Goal: Task Accomplishment & Management: Use online tool/utility

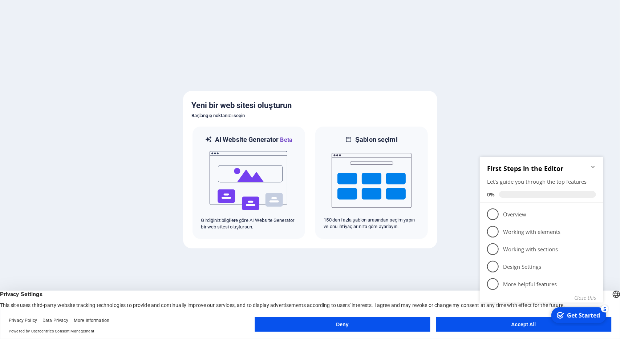
drag, startPoint x: 595, startPoint y: 165, endPoint x: 880, endPoint y: 270, distance: 303.4
click at [595, 165] on icon "Minimize checklist" at bounding box center [593, 166] width 6 height 6
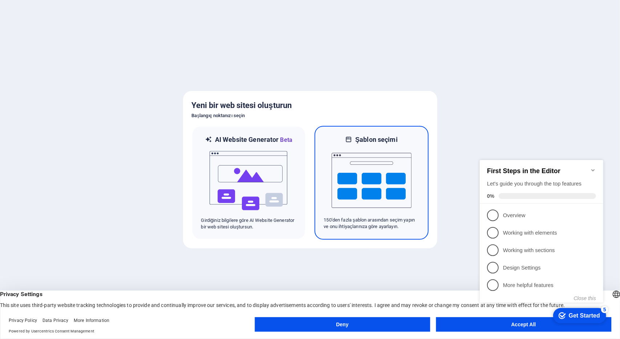
click at [360, 170] on img at bounding box center [372, 180] width 80 height 73
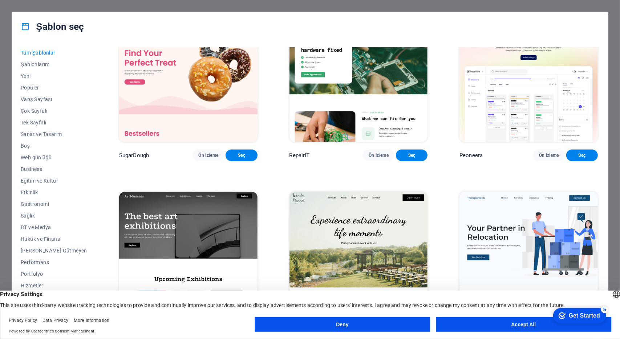
scroll to position [36, 0]
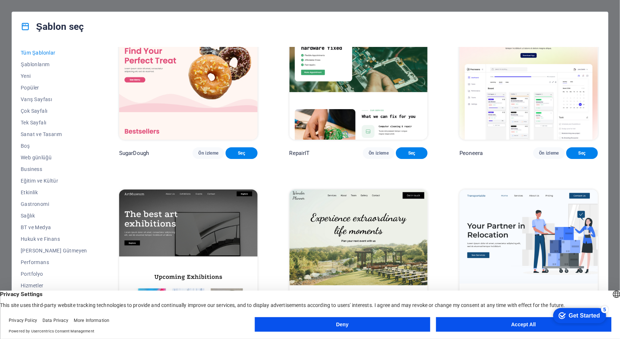
click at [490, 324] on button "Accept All" at bounding box center [523, 324] width 175 height 15
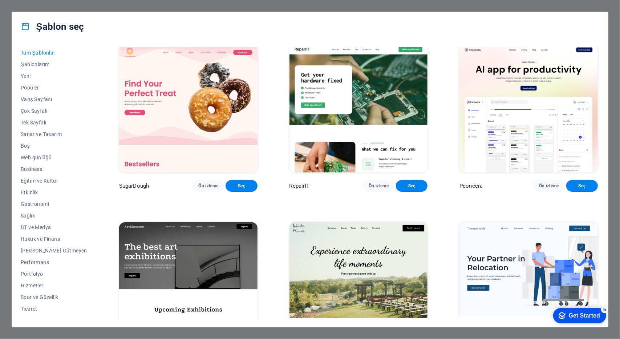
scroll to position [0, 0]
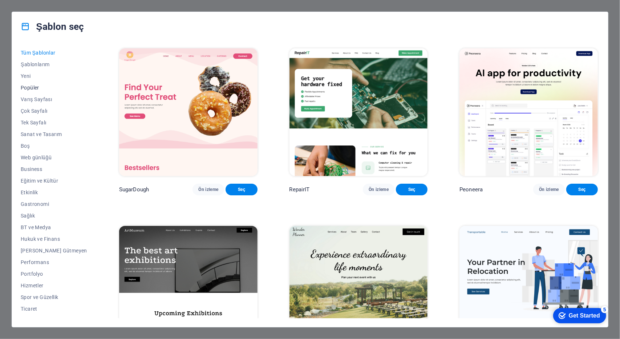
click at [32, 86] on span "Popüler" at bounding box center [54, 88] width 66 height 6
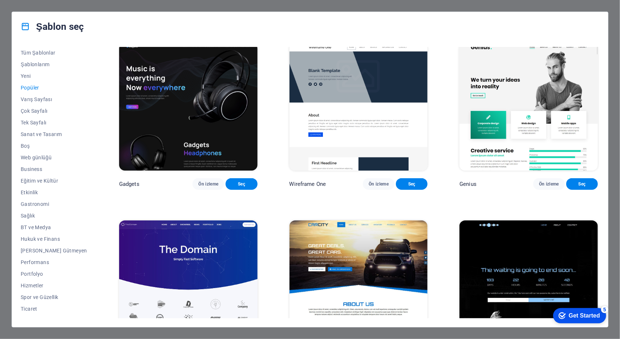
scroll to position [545, 0]
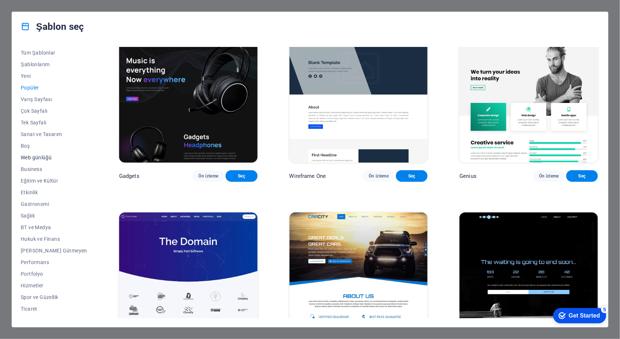
click at [32, 156] on span "Web günlüğü" at bounding box center [54, 157] width 66 height 6
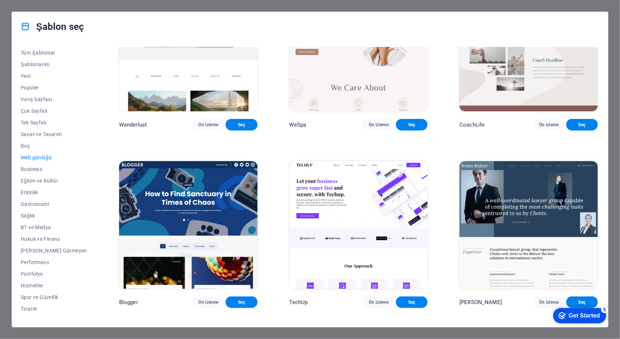
scroll to position [618, 0]
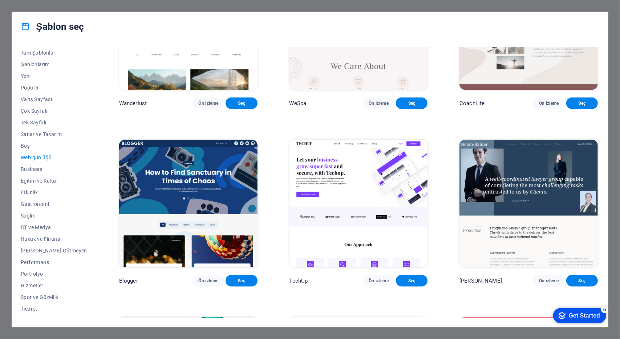
click at [598, 176] on div "RepairIT Ön izleme Seç Peoneera Ön izleme Seç Art Museum Ön izleme Seç Podcaste…" at bounding box center [359, 182] width 482 height 271
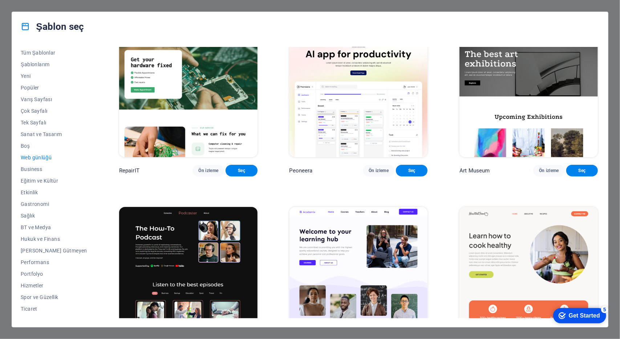
scroll to position [0, 0]
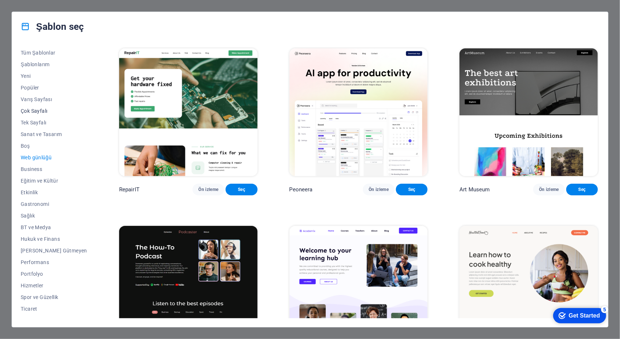
click at [45, 109] on span "Çok Sayfalı" at bounding box center [54, 111] width 66 height 6
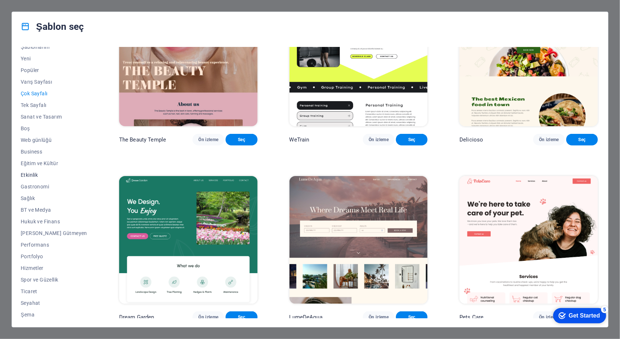
scroll to position [19, 0]
click at [32, 288] on span "Ticaret" at bounding box center [54, 289] width 66 height 6
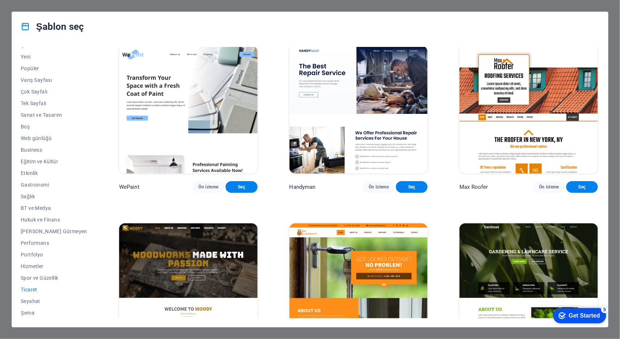
scroll to position [0, 0]
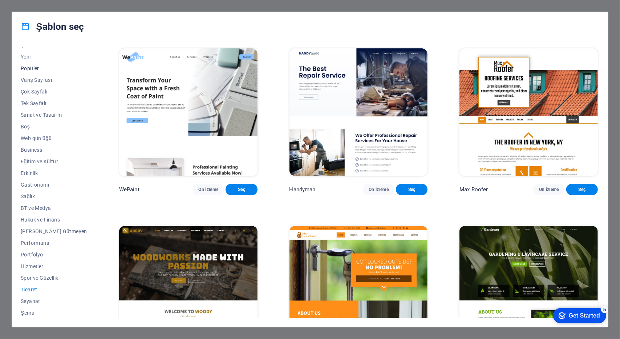
click at [36, 72] on button "Popüler" at bounding box center [54, 68] width 66 height 12
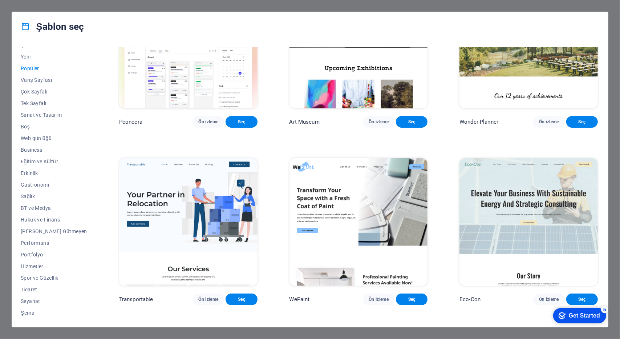
scroll to position [73, 0]
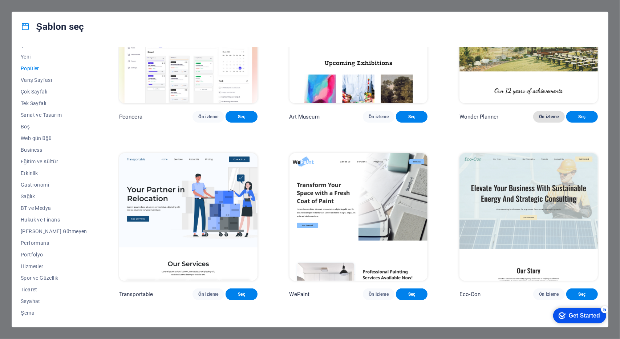
click at [547, 120] on span "Ön izleme" at bounding box center [549, 117] width 20 height 6
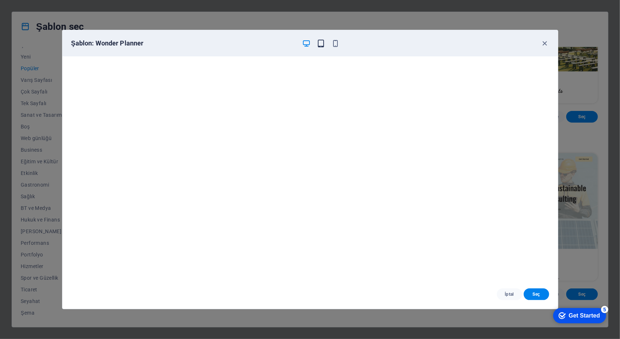
click at [323, 43] on icon "button" at bounding box center [321, 43] width 8 height 8
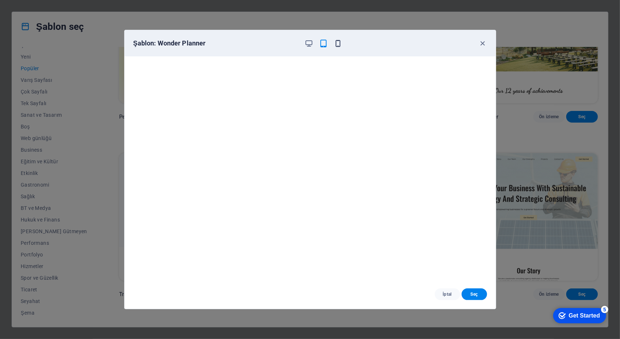
click at [338, 44] on icon "button" at bounding box center [338, 43] width 8 height 8
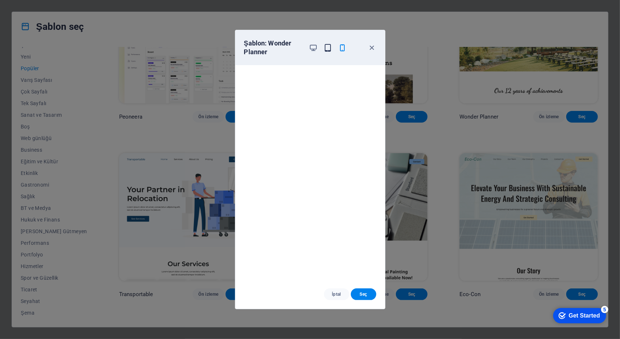
click at [326, 50] on icon "button" at bounding box center [328, 48] width 8 height 8
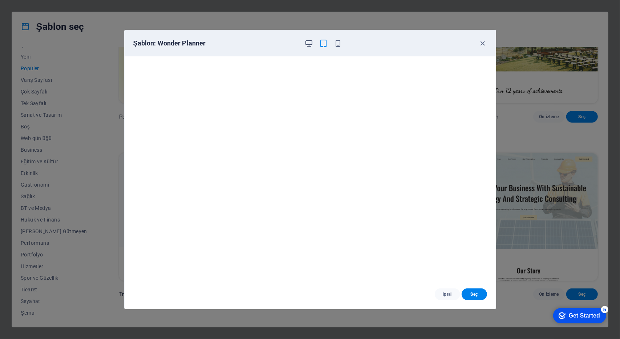
click at [308, 42] on icon "button" at bounding box center [309, 43] width 8 height 8
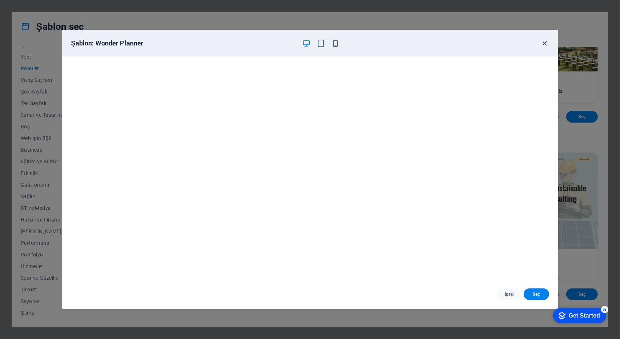
click at [547, 42] on icon "button" at bounding box center [545, 43] width 8 height 8
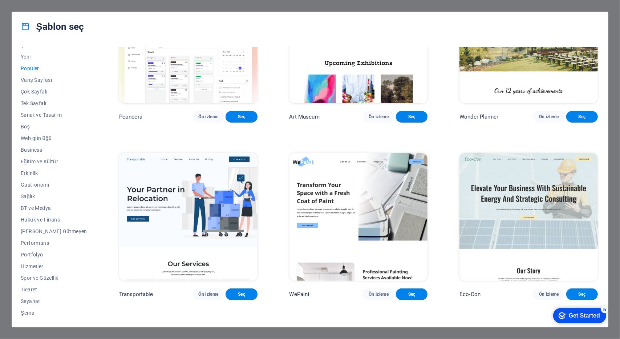
click at [379, 210] on img at bounding box center [359, 217] width 138 height 128
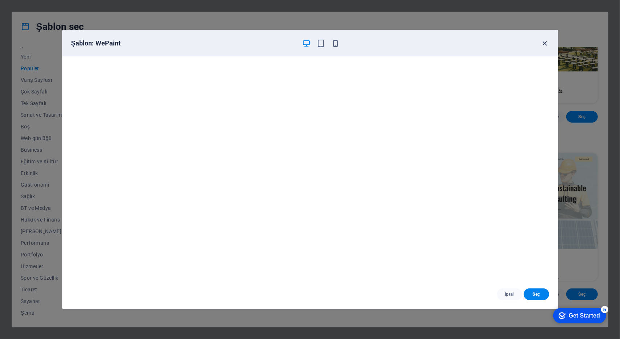
click at [545, 45] on icon "button" at bounding box center [545, 43] width 8 height 8
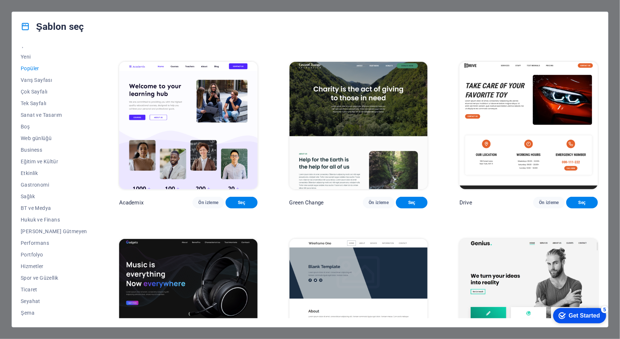
scroll to position [363, 0]
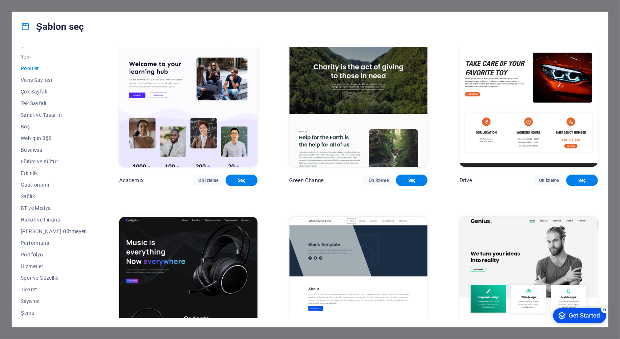
click at [353, 132] on img at bounding box center [359, 104] width 138 height 128
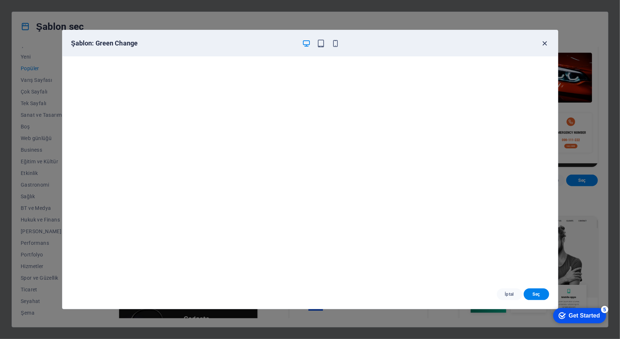
click at [544, 41] on icon "button" at bounding box center [545, 43] width 8 height 8
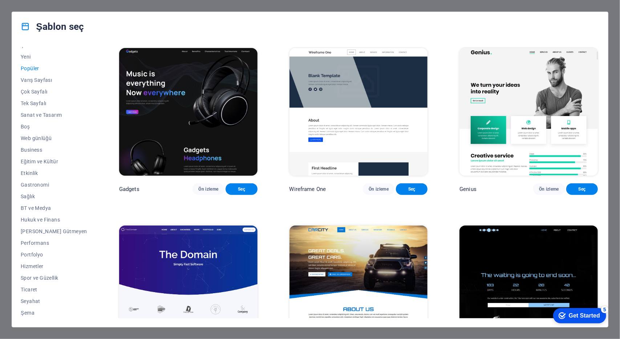
scroll to position [509, 0]
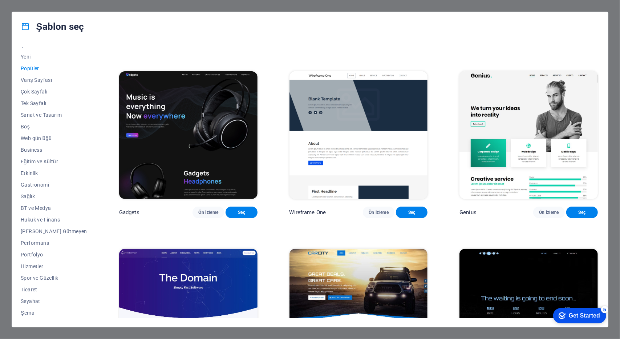
click at [522, 125] on img at bounding box center [529, 135] width 138 height 128
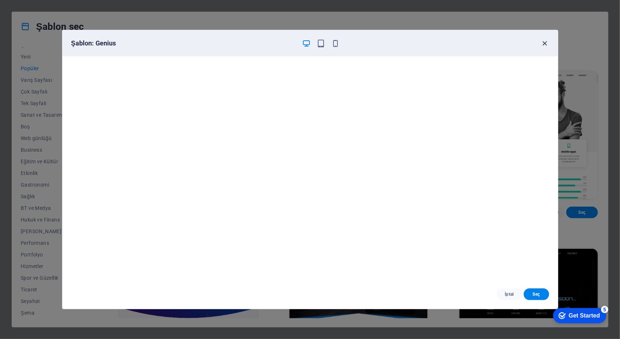
click at [544, 45] on icon "button" at bounding box center [545, 43] width 8 height 8
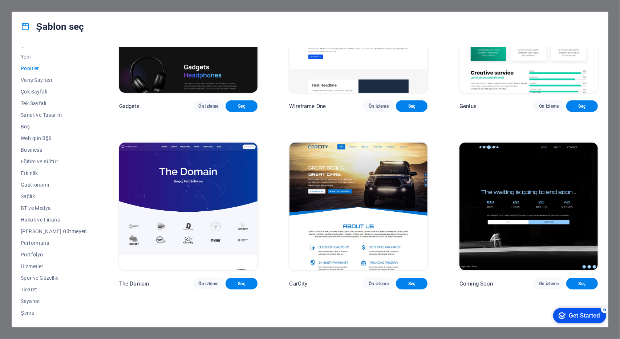
scroll to position [618, 0]
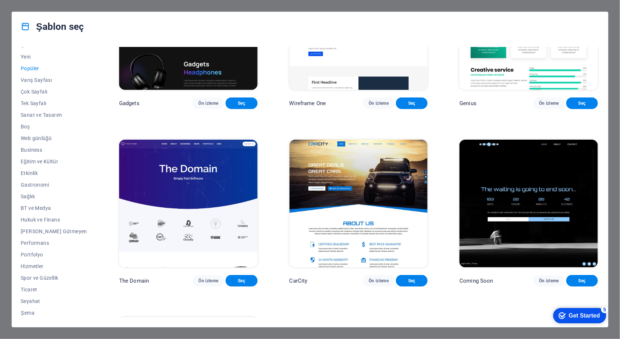
click at [352, 197] on img at bounding box center [359, 204] width 138 height 128
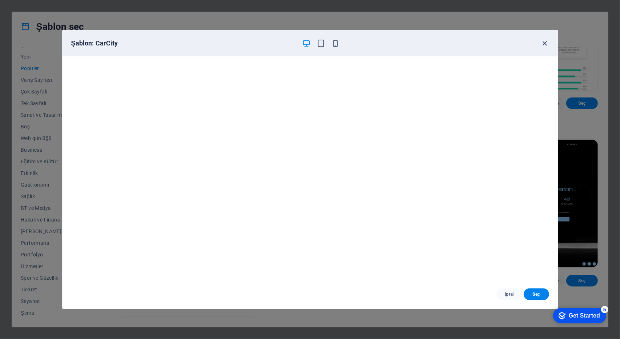
click at [543, 43] on icon "button" at bounding box center [545, 43] width 8 height 8
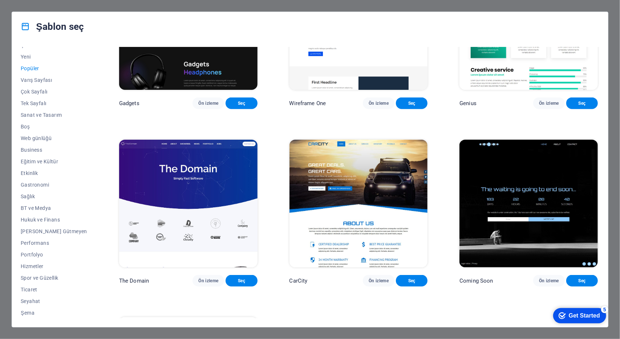
click at [185, 204] on img at bounding box center [188, 204] width 138 height 128
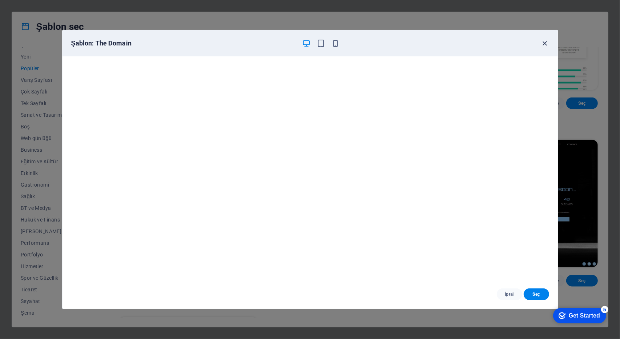
click at [549, 41] on icon "button" at bounding box center [545, 43] width 8 height 8
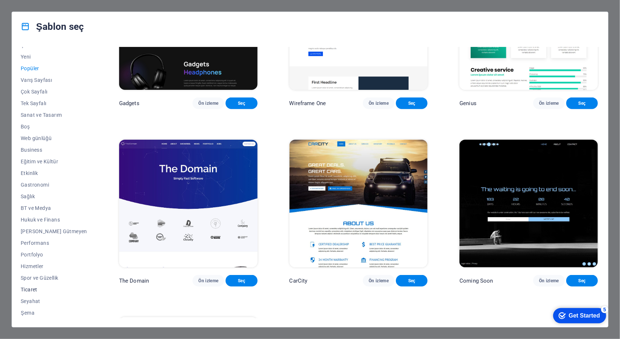
click at [28, 290] on span "Ticaret" at bounding box center [54, 289] width 66 height 6
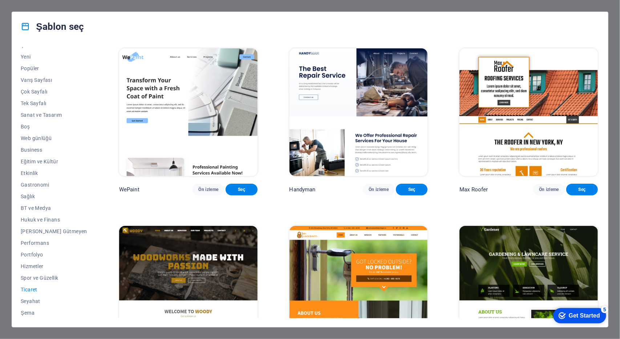
click at [171, 109] on img at bounding box center [188, 112] width 138 height 128
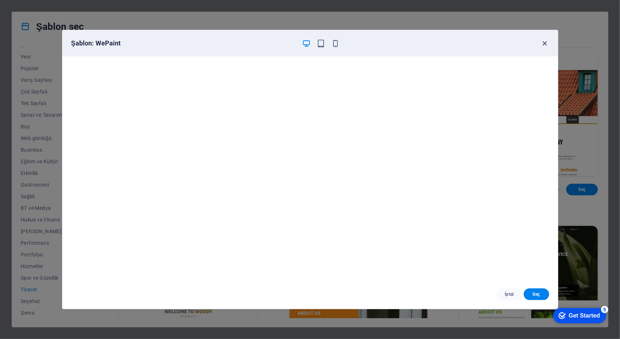
click at [543, 44] on icon "button" at bounding box center [545, 43] width 8 height 8
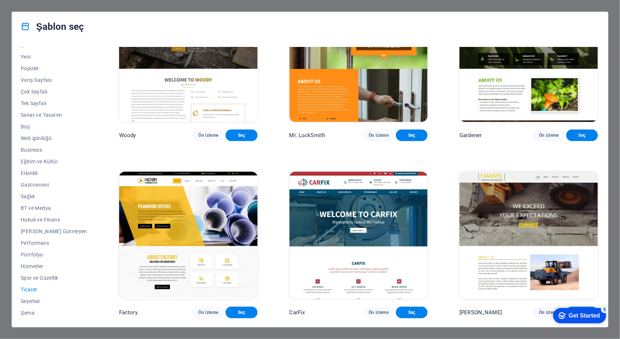
scroll to position [243, 0]
click at [353, 213] on img at bounding box center [359, 235] width 138 height 128
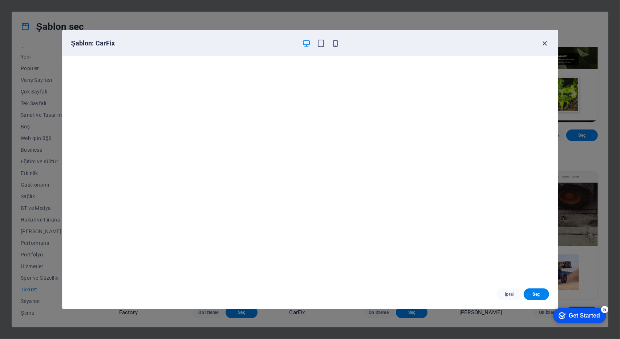
click at [544, 42] on icon "button" at bounding box center [545, 43] width 8 height 8
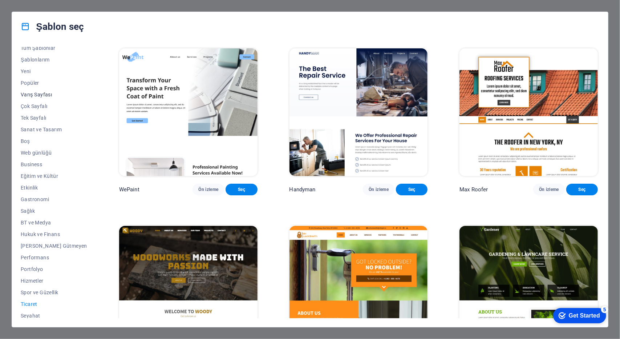
scroll to position [0, 0]
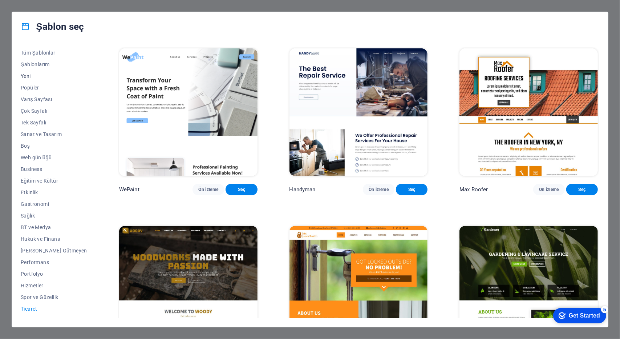
click at [27, 76] on span "Yeni" at bounding box center [54, 76] width 66 height 6
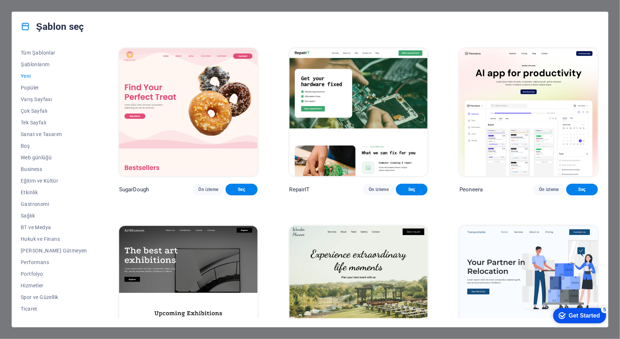
click at [193, 111] on img at bounding box center [188, 112] width 138 height 128
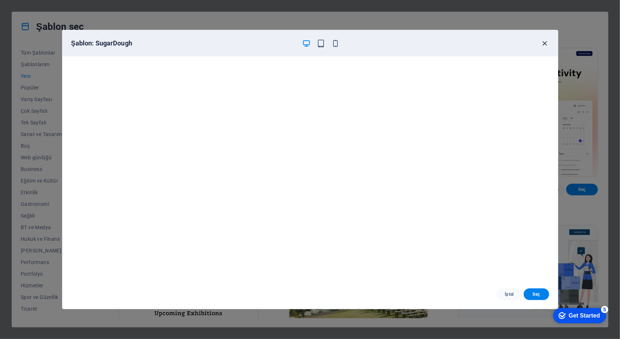
click at [546, 44] on icon "button" at bounding box center [545, 43] width 8 height 8
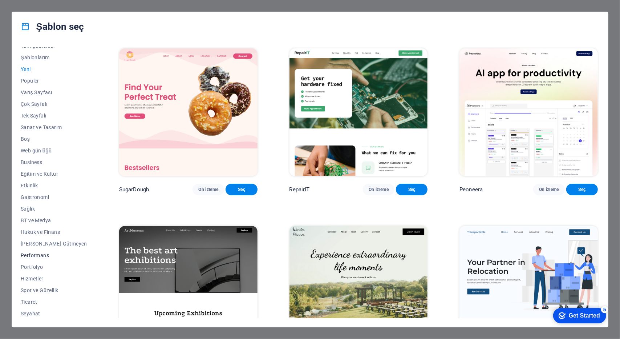
scroll to position [19, 0]
click at [35, 66] on span "Popüler" at bounding box center [54, 68] width 66 height 6
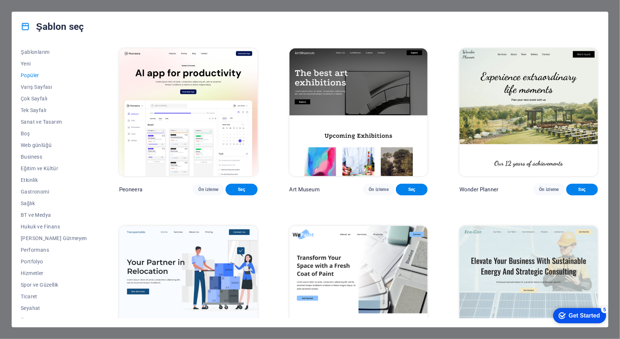
scroll to position [0, 0]
click at [43, 66] on span "Şablonlarım" at bounding box center [54, 64] width 66 height 6
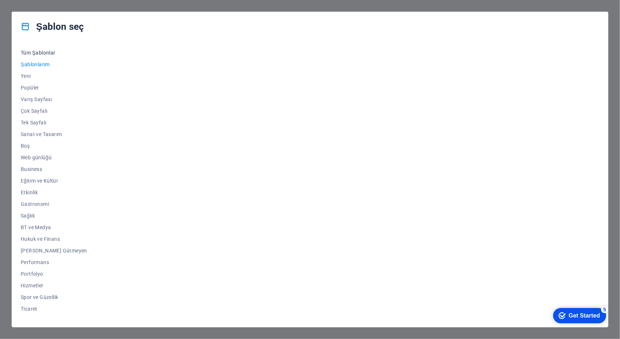
click at [44, 51] on span "Tüm Şablonlar" at bounding box center [54, 53] width 66 height 6
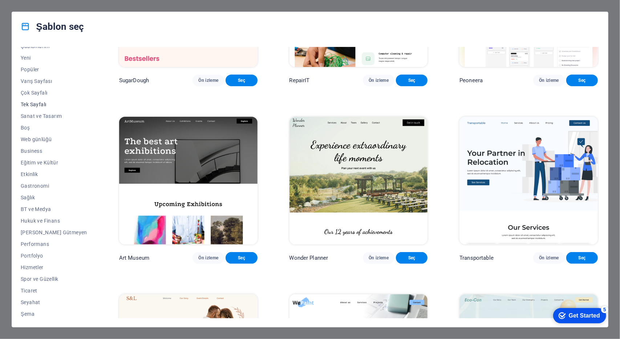
scroll to position [19, 0]
click at [39, 206] on span "BT ve Medya" at bounding box center [54, 208] width 66 height 6
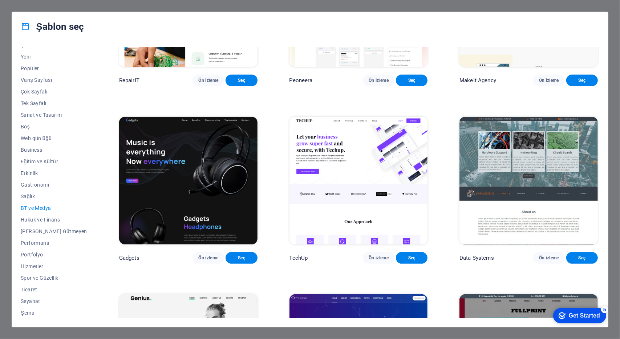
click at [216, 174] on img at bounding box center [188, 181] width 138 height 128
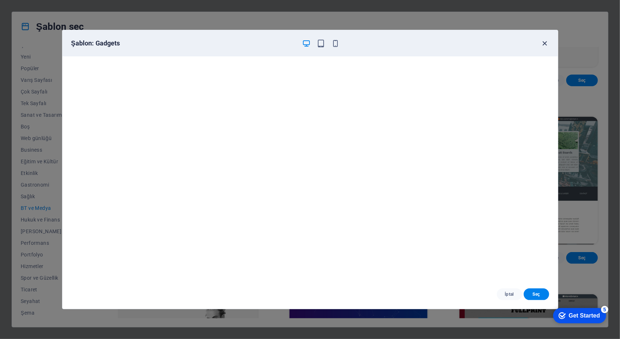
click at [547, 43] on icon "button" at bounding box center [545, 43] width 8 height 8
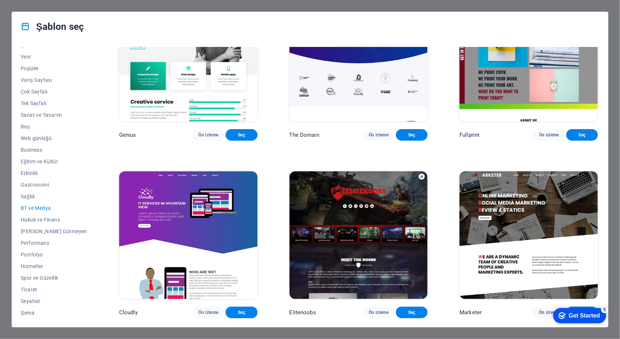
scroll to position [425, 0]
click at [190, 213] on img at bounding box center [188, 235] width 138 height 128
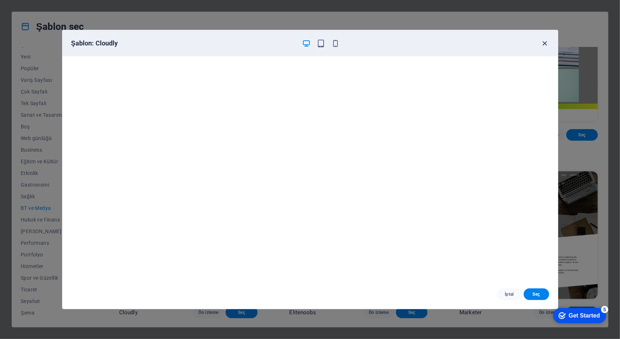
click at [543, 39] on icon "button" at bounding box center [545, 43] width 8 height 8
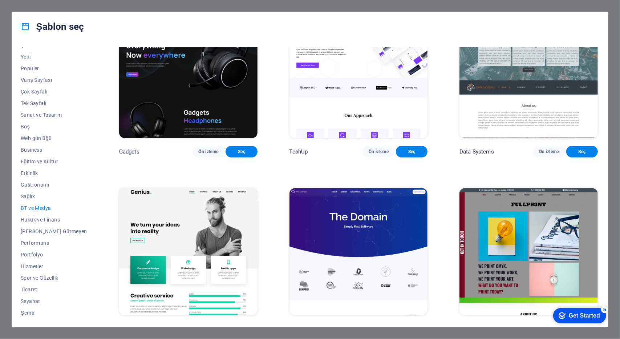
scroll to position [98, 0]
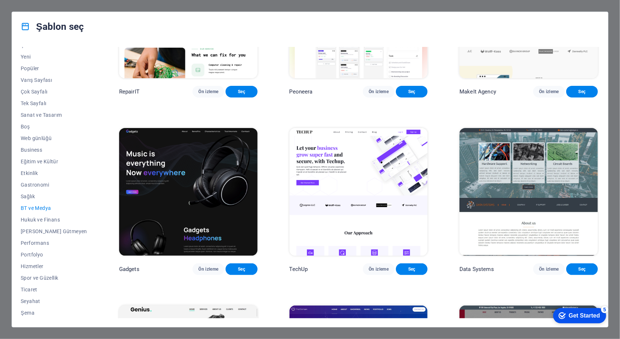
drag, startPoint x: 601, startPoint y: 170, endPoint x: 610, endPoint y: 127, distance: 43.8
click at [610, 127] on div "Şablon seç Tüm Şablonlar Şablonlarım Yeni Popüler Varış Sayfası Çok Sayfalı Tek…" at bounding box center [310, 169] width 620 height 339
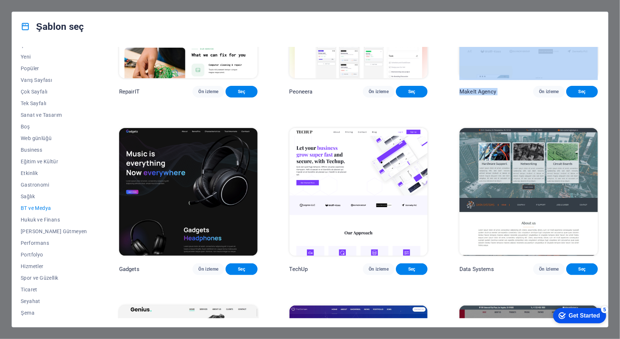
drag, startPoint x: 597, startPoint y: 115, endPoint x: 605, endPoint y: 75, distance: 40.6
click at [605, 75] on div "Tüm Şablonlar Şablonlarım Yeni Popüler Varış Sayfası Çok Sayfalı Tek Sayfalı Sa…" at bounding box center [310, 184] width 596 height 286
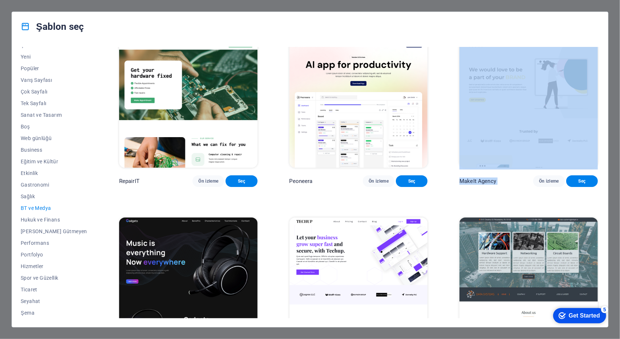
scroll to position [0, 0]
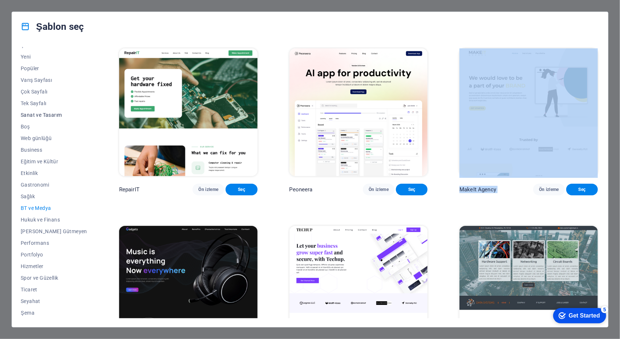
click at [44, 119] on button "Sanat ve Tasarım" at bounding box center [54, 115] width 66 height 12
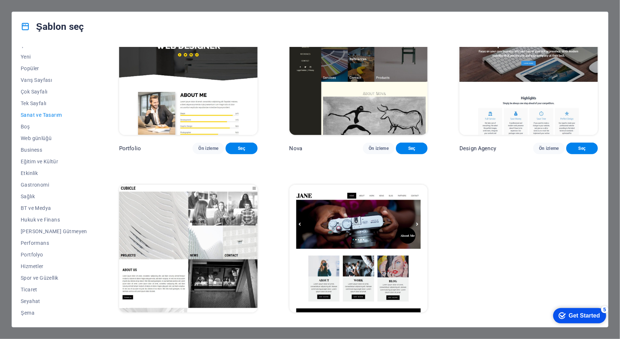
scroll to position [606, 0]
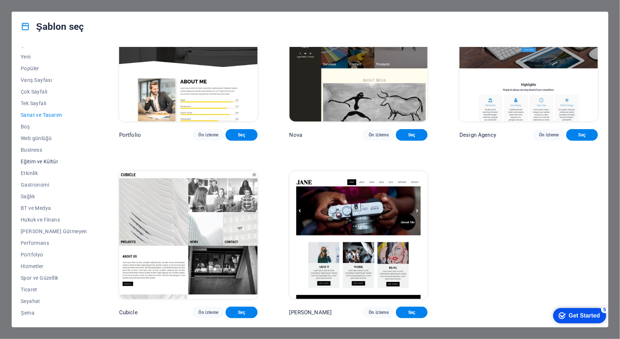
click at [35, 162] on span "Eğitim ve Kültür" at bounding box center [54, 161] width 66 height 6
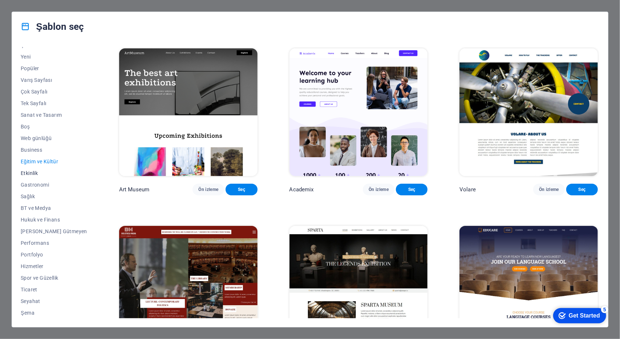
click at [33, 175] on span "Etkinlik" at bounding box center [54, 173] width 66 height 6
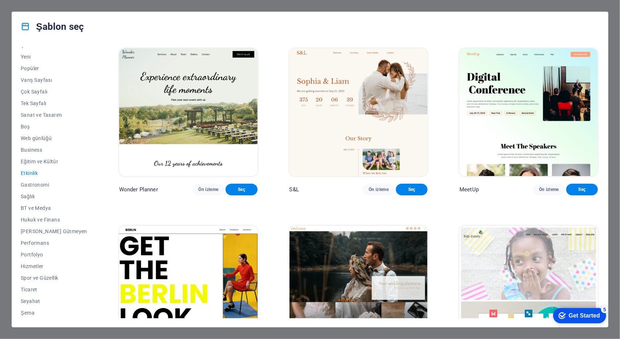
click at [351, 123] on img at bounding box center [359, 112] width 138 height 128
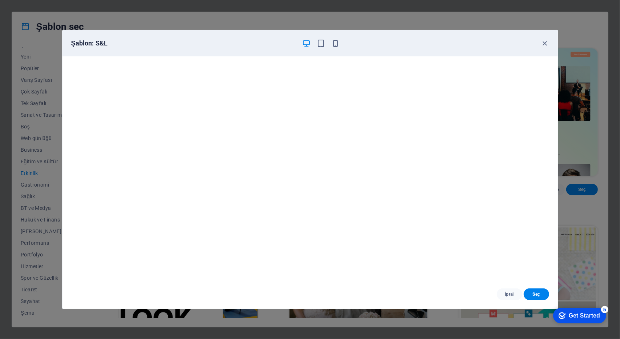
click at [551, 41] on div "Şablon: S&L" at bounding box center [310, 43] width 496 height 26
click at [545, 42] on icon "button" at bounding box center [545, 43] width 8 height 8
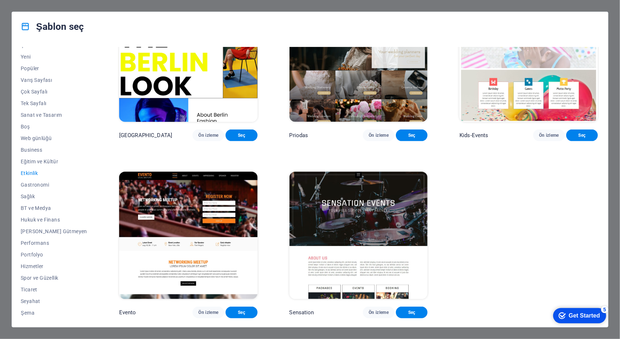
scroll to position [243, 0]
click at [33, 255] on span "Portfolyo" at bounding box center [54, 254] width 66 height 6
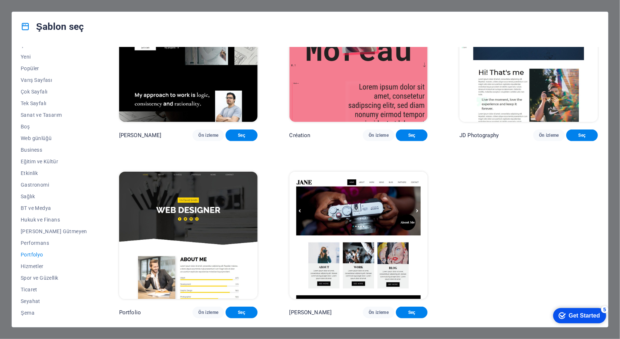
click at [360, 221] on img at bounding box center [359, 235] width 138 height 128
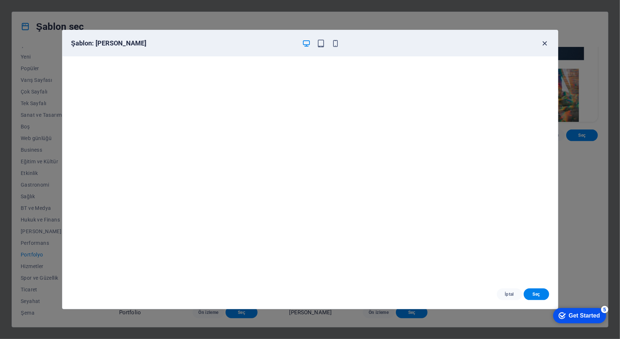
click at [542, 39] on icon "button" at bounding box center [545, 43] width 8 height 8
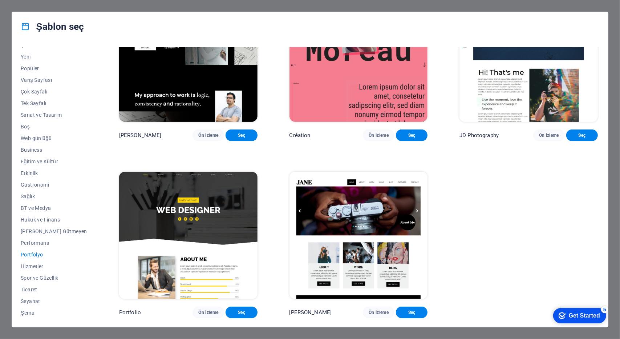
click at [162, 218] on img at bounding box center [188, 235] width 138 height 128
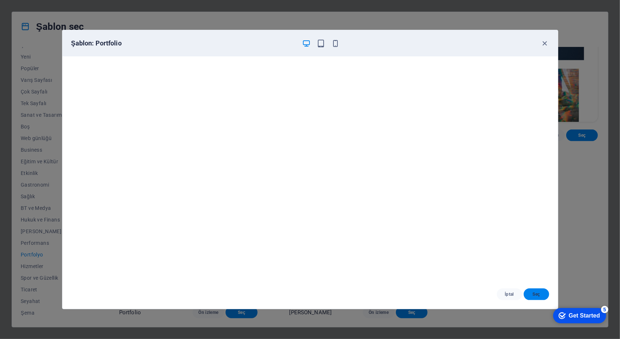
click at [531, 296] on span "Seç" at bounding box center [537, 294] width 14 height 6
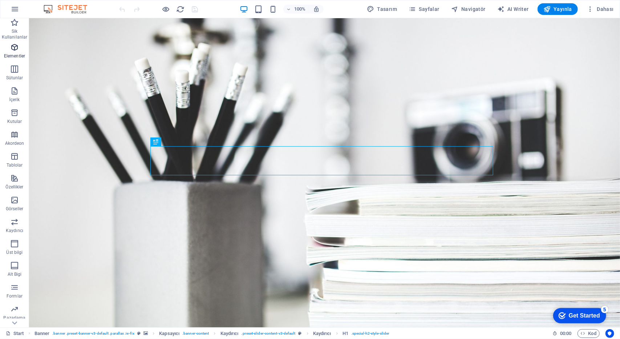
click at [16, 52] on span "Elementler" at bounding box center [14, 51] width 29 height 17
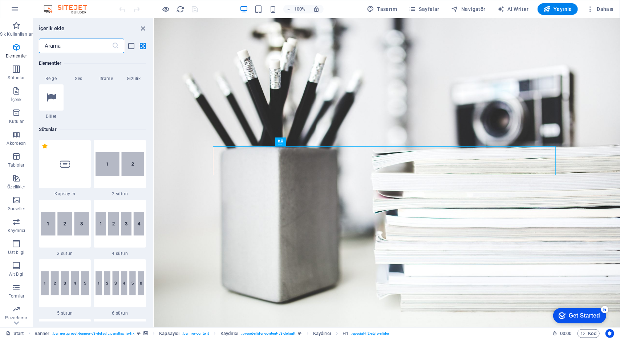
scroll to position [295, 0]
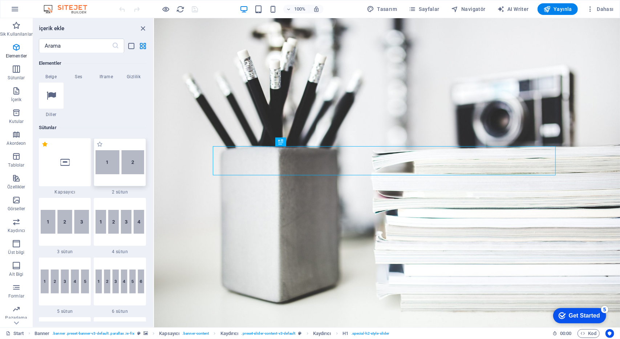
click at [121, 165] on img at bounding box center [120, 162] width 49 height 24
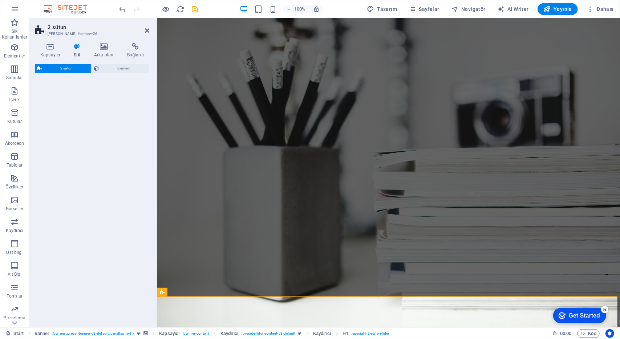
select select "rem"
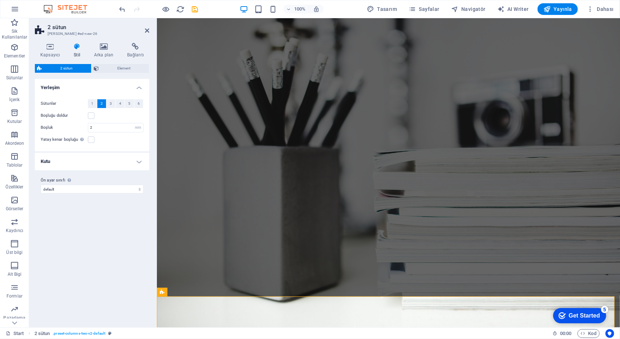
click at [116, 160] on h4 "Kutu" at bounding box center [92, 161] width 114 height 17
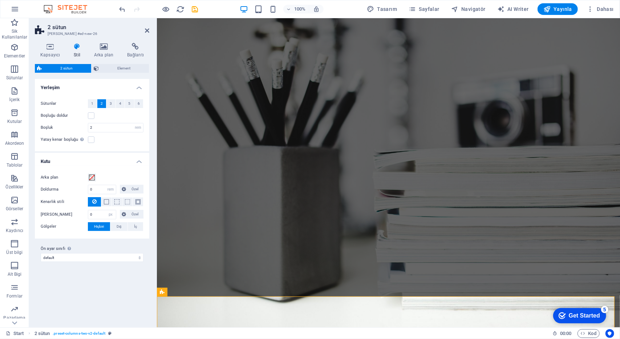
click at [116, 160] on h4 "Kutu" at bounding box center [92, 159] width 114 height 13
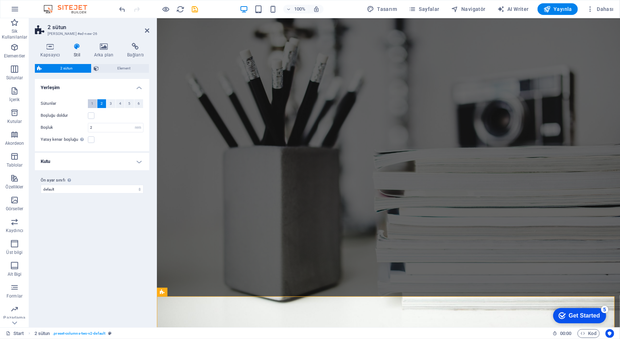
click at [92, 104] on span "1" at bounding box center [92, 103] width 2 height 9
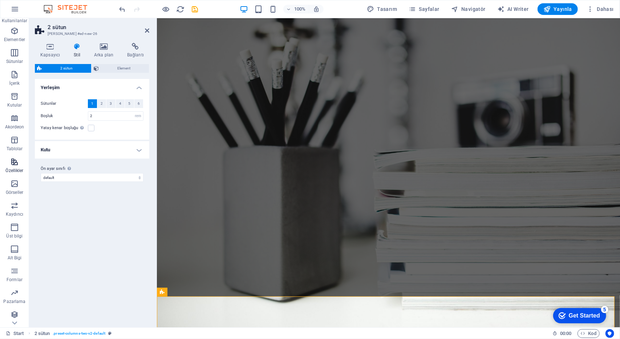
scroll to position [18, 0]
click at [18, 295] on span "Pazarlama" at bounding box center [14, 294] width 29 height 17
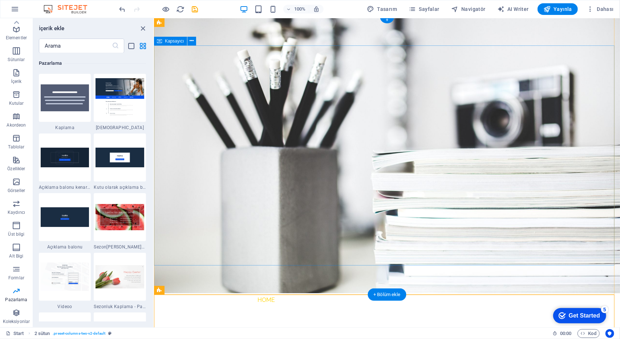
scroll to position [36, 0]
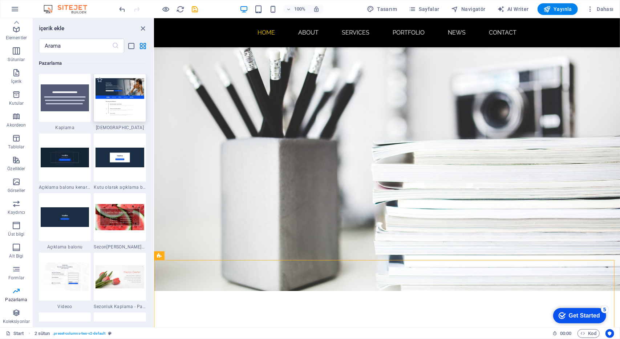
click at [129, 110] on img at bounding box center [120, 97] width 49 height 39
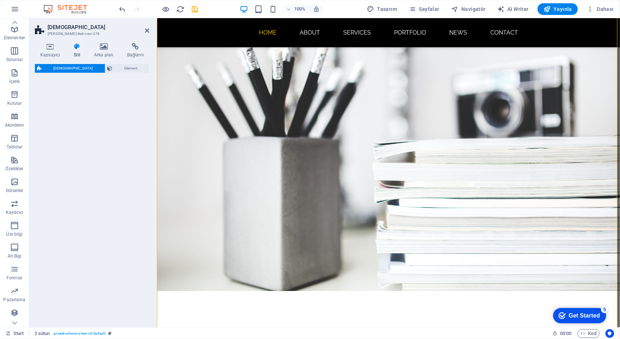
scroll to position [15, 0]
select select "%"
select select "rem"
select select "px"
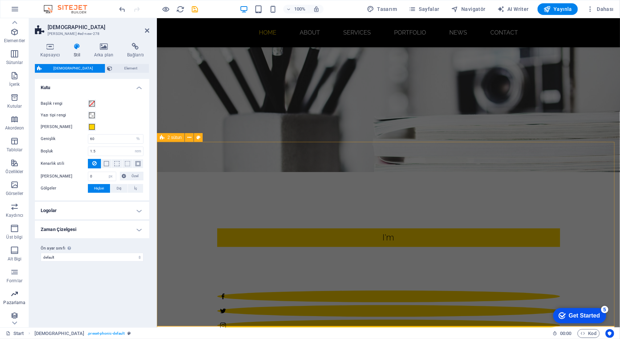
scroll to position [157, 0]
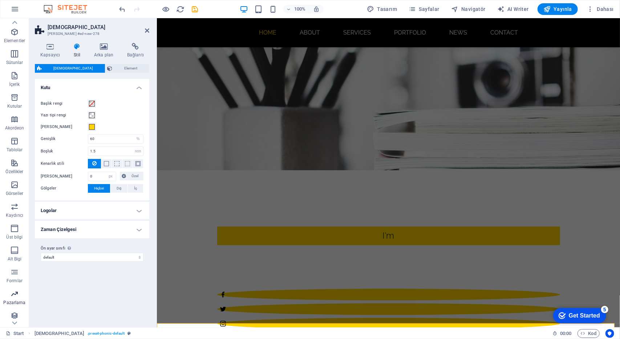
click at [20, 300] on p "Pazarlama" at bounding box center [14, 302] width 22 height 6
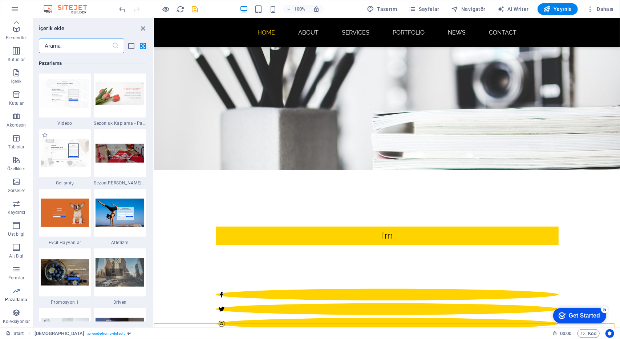
scroll to position [6100, 0]
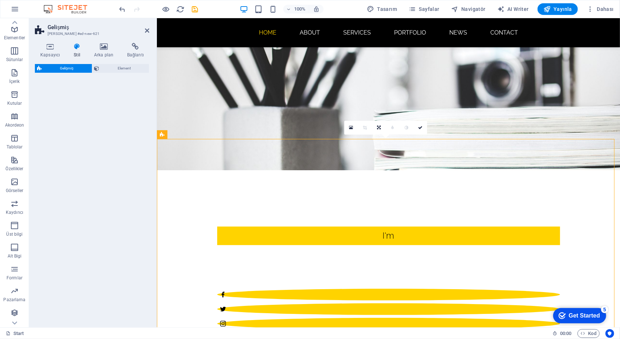
select select "%"
select select "rem"
select select "px"
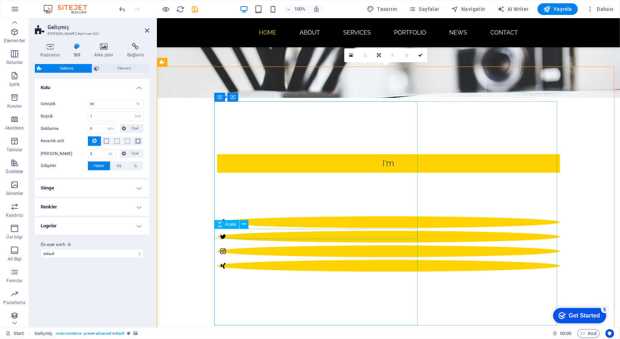
scroll to position [230, 0]
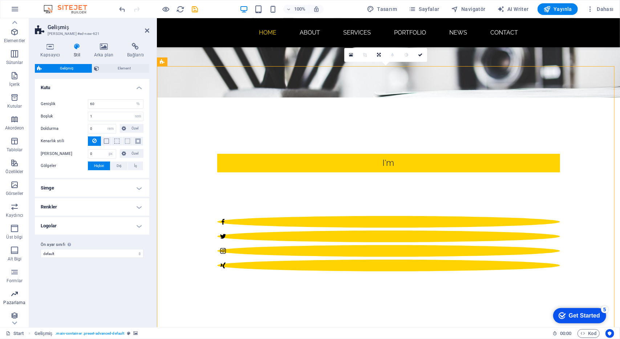
click at [17, 299] on span "Pazarlama" at bounding box center [14, 297] width 29 height 17
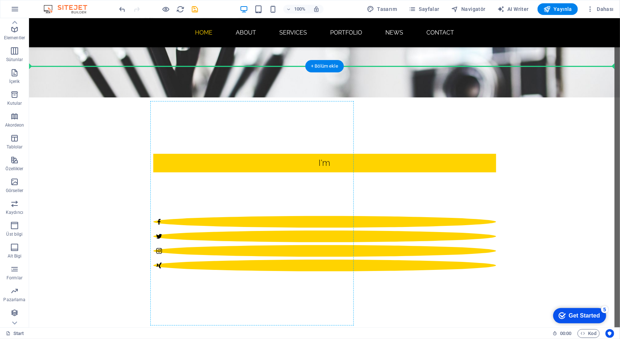
scroll to position [15, 0]
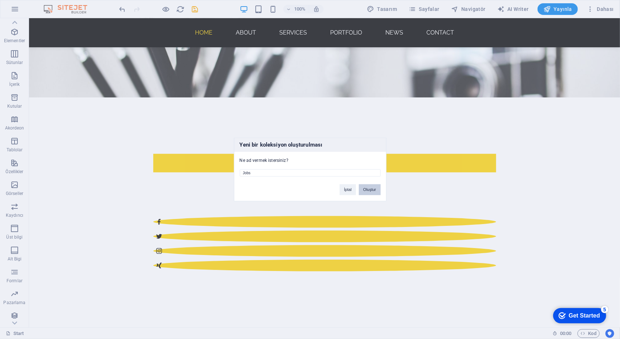
click at [372, 185] on button "Oluştur" at bounding box center [369, 189] width 21 height 11
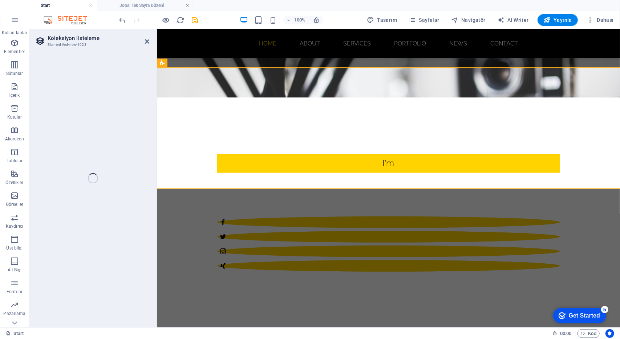
select select
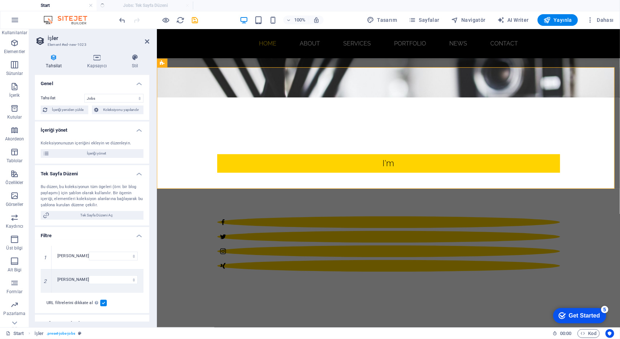
select select "columns.publishing_date_DESC"
select select "columns.status"
select select "Published"
select select "columns.publishing_date"
select select "past"
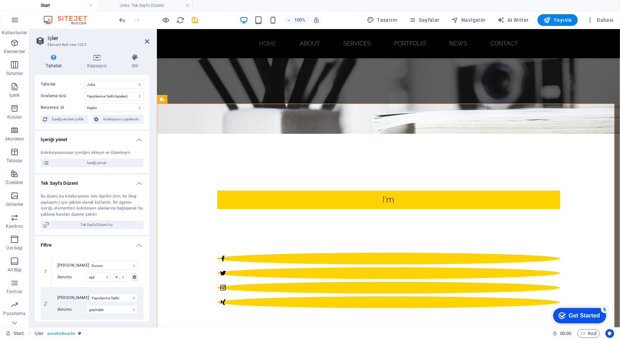
scroll to position [0, 0]
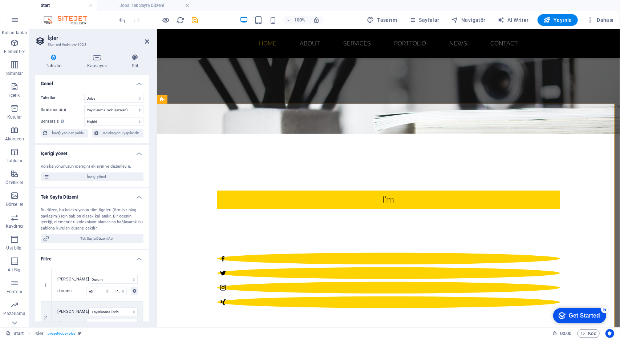
click at [15, 21] on icon "button" at bounding box center [15, 20] width 9 height 9
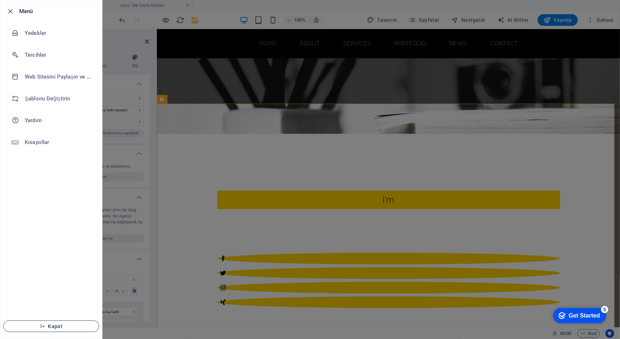
click at [52, 327] on span "Kapat" at bounding box center [51, 326] width 84 height 6
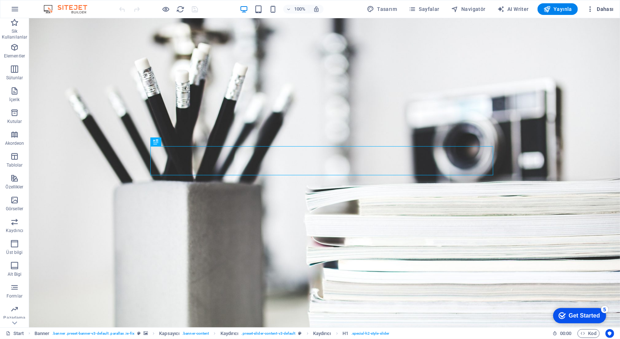
click at [590, 11] on icon "button" at bounding box center [590, 8] width 7 height 7
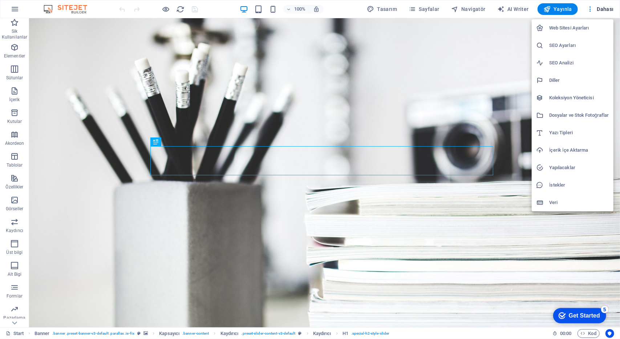
click at [606, 11] on div at bounding box center [310, 169] width 620 height 339
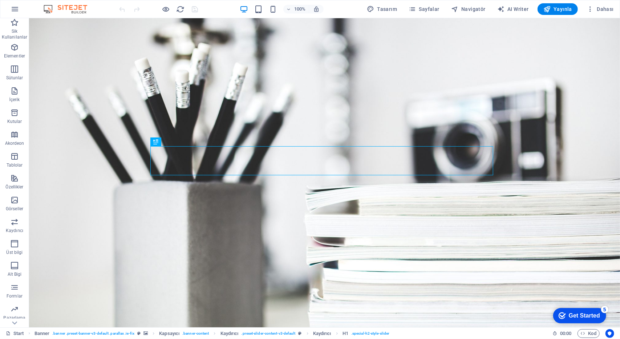
click at [606, 9] on span "Dahası" at bounding box center [600, 8] width 27 height 7
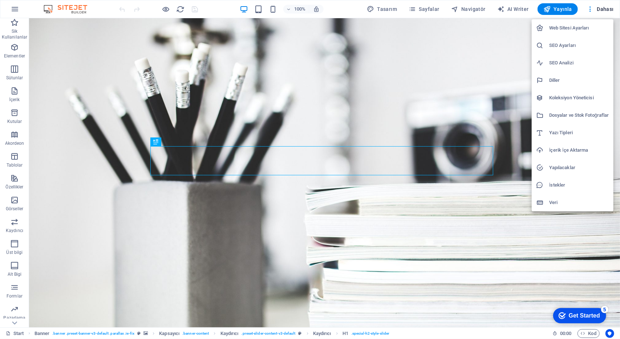
click at [476, 9] on div at bounding box center [310, 169] width 620 height 339
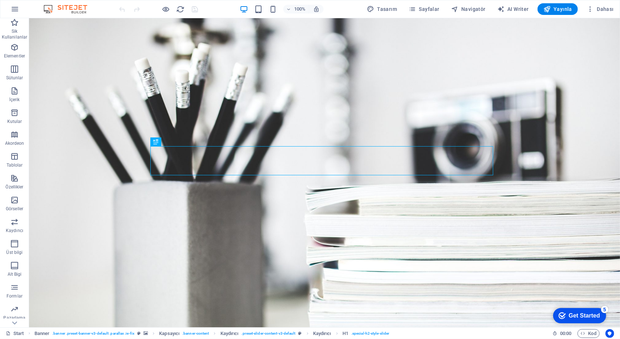
click at [459, 9] on icon "button" at bounding box center [454, 8] width 7 height 7
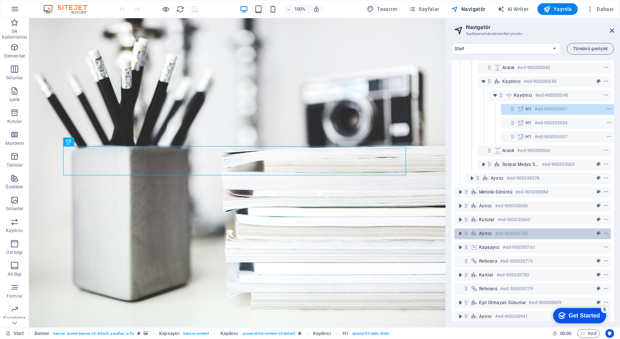
scroll to position [79, 1]
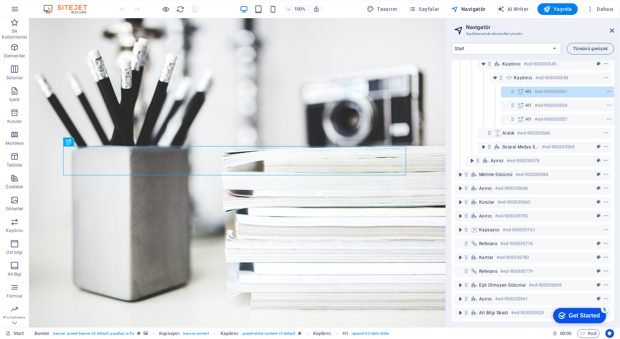
click at [613, 27] on h2 "Navigatör" at bounding box center [540, 27] width 148 height 7
click at [614, 31] on icon at bounding box center [612, 31] width 4 height 6
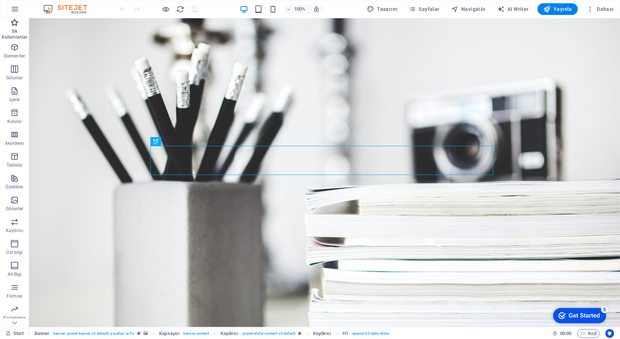
scroll to position [0, 0]
click at [12, 8] on icon "button" at bounding box center [15, 9] width 9 height 9
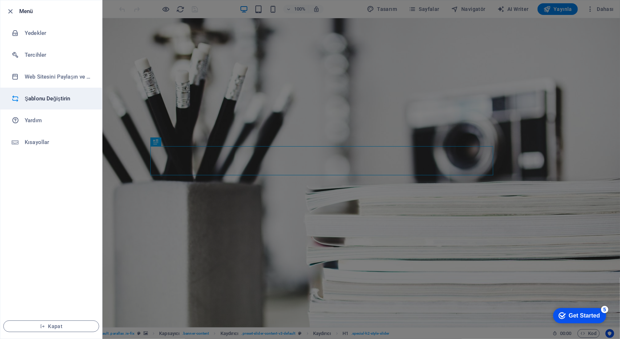
click at [54, 101] on h6 "Şablonu Değiştirin" at bounding box center [58, 98] width 67 height 9
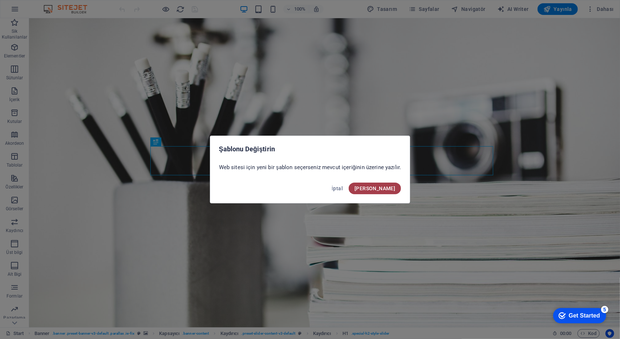
click at [394, 191] on span "Onayla" at bounding box center [375, 188] width 41 height 6
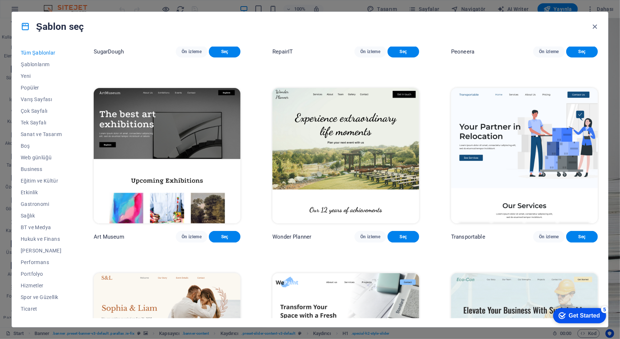
scroll to position [182, 0]
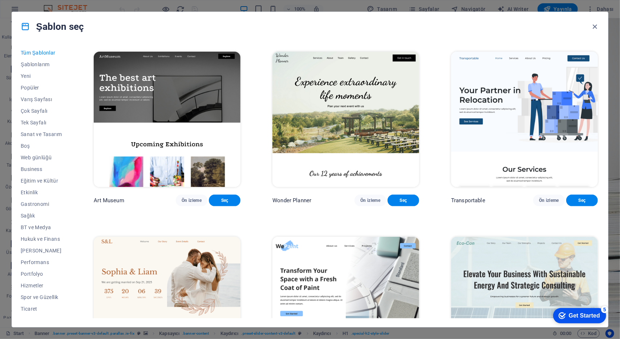
click at [582, 316] on div "Get Started" at bounding box center [584, 315] width 31 height 7
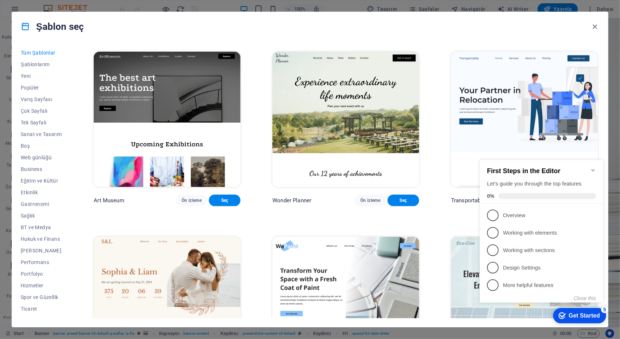
click at [478, 31] on div "Şablon seç" at bounding box center [310, 26] width 596 height 29
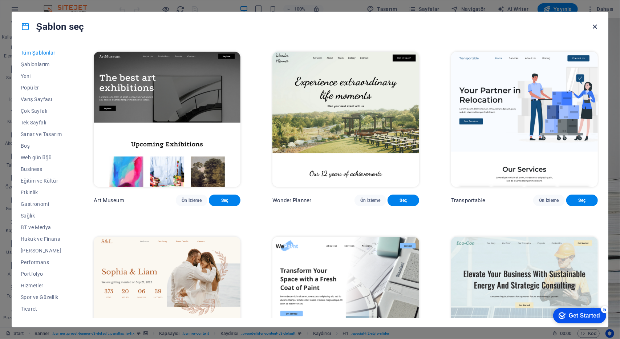
click at [599, 23] on icon "button" at bounding box center [595, 27] width 8 height 8
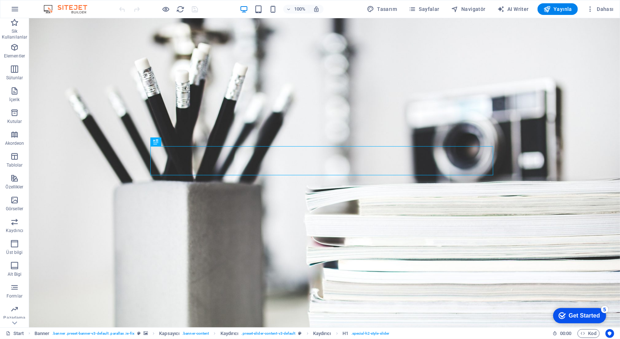
click at [73, 7] on img at bounding box center [69, 9] width 54 height 9
click at [63, 7] on img at bounding box center [69, 9] width 54 height 9
click at [76, 7] on img at bounding box center [69, 9] width 54 height 9
click at [16, 7] on icon "button" at bounding box center [15, 9] width 9 height 9
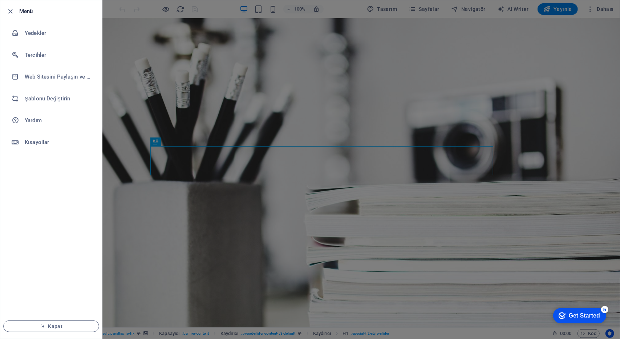
click at [32, 11] on h6 "Menü" at bounding box center [57, 11] width 77 height 9
click at [29, 55] on h6 "Tercihler" at bounding box center [58, 55] width 67 height 9
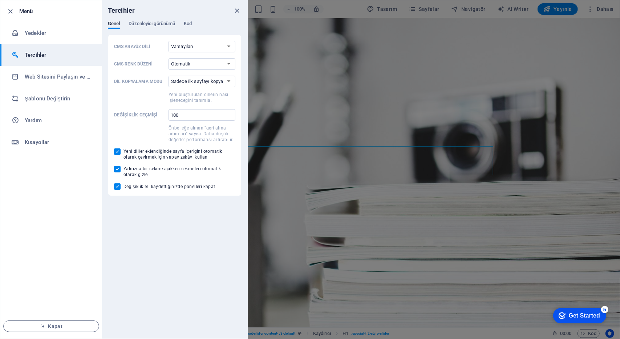
click at [336, 85] on div at bounding box center [310, 169] width 620 height 339
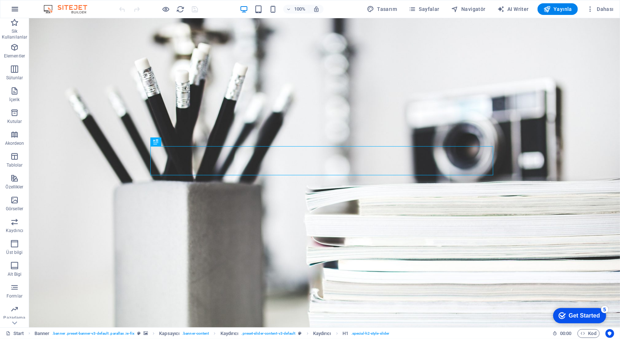
click at [15, 5] on icon "button" at bounding box center [15, 9] width 9 height 9
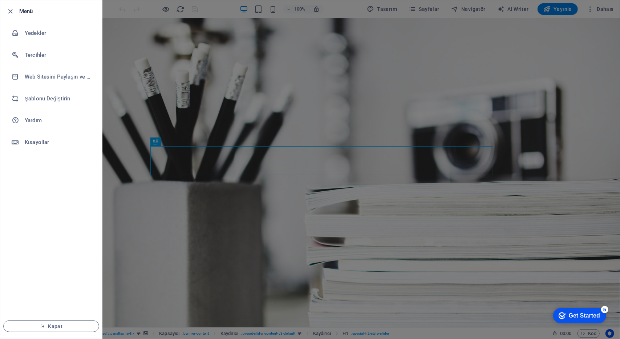
click at [25, 11] on h6 "Menü" at bounding box center [57, 11] width 77 height 9
click at [55, 324] on span "Kapat" at bounding box center [51, 326] width 84 height 6
